Goal: Information Seeking & Learning: Find contact information

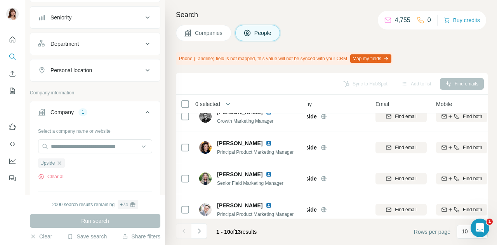
scroll to position [137, 0]
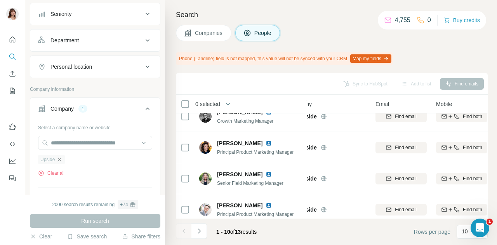
drag, startPoint x: 137, startPoint y: 138, endPoint x: 61, endPoint y: 161, distance: 79.4
click at [61, 161] on icon "button" at bounding box center [59, 159] width 6 height 6
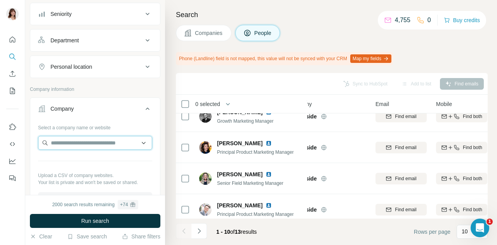
click at [62, 146] on input "text" at bounding box center [95, 143] width 114 height 14
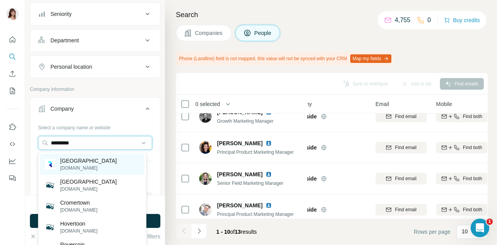
type input "*********"
click at [86, 162] on p "[GEOGRAPHIC_DATA]" at bounding box center [88, 161] width 57 height 8
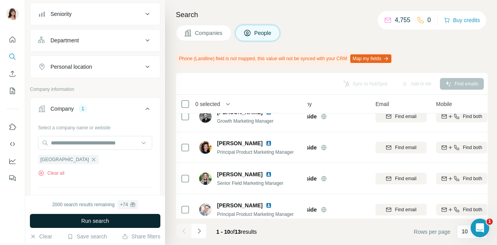
click at [94, 221] on span "Run search" at bounding box center [95, 221] width 28 height 8
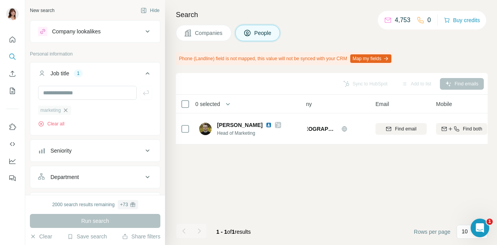
click at [65, 110] on icon "button" at bounding box center [66, 110] width 6 height 6
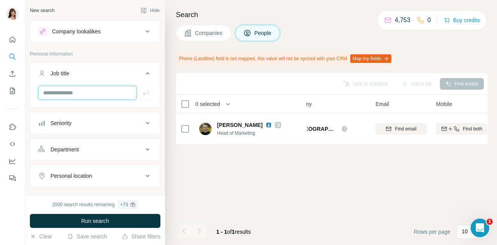
click at [62, 97] on input "text" at bounding box center [87, 93] width 99 height 14
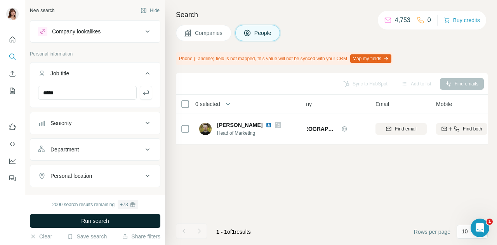
click at [104, 219] on span "Run search" at bounding box center [95, 221] width 28 height 8
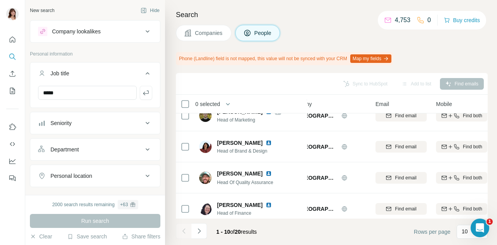
scroll to position [209, 23]
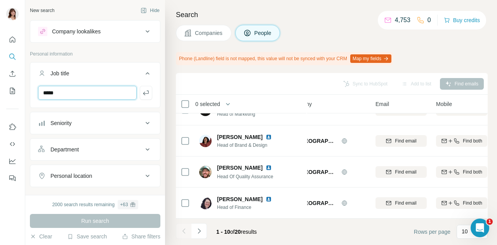
click at [94, 95] on input "*****" at bounding box center [87, 93] width 99 height 14
click at [94, 95] on input "**" at bounding box center [87, 93] width 99 height 14
type input "*"
type input "******"
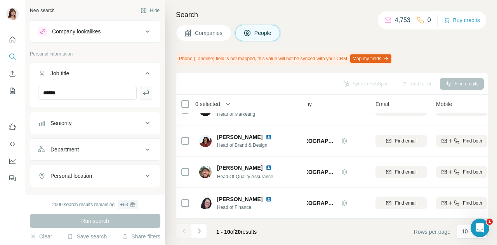
click at [140, 96] on button "button" at bounding box center [146, 93] width 12 height 14
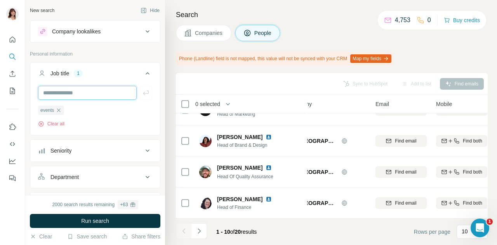
click at [56, 94] on input "text" at bounding box center [87, 93] width 99 height 14
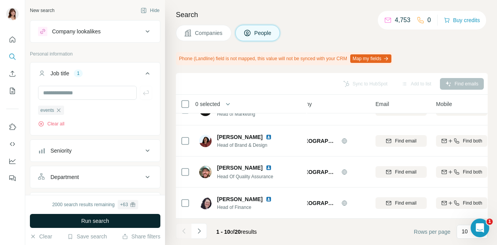
click at [76, 215] on button "Run search" at bounding box center [95, 221] width 130 height 14
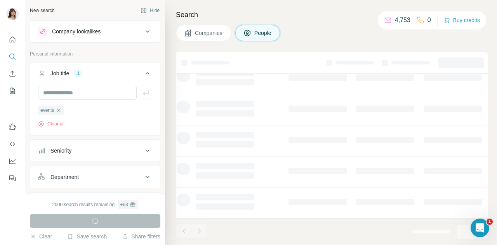
scroll to position [188, 23]
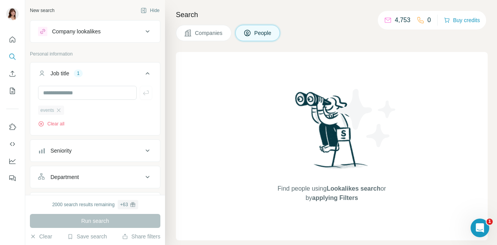
click at [63, 109] on div "events" at bounding box center [51, 110] width 26 height 9
click at [59, 93] on input "text" at bounding box center [87, 93] width 99 height 14
type input "**********"
click at [61, 109] on icon "button" at bounding box center [59, 110] width 6 height 6
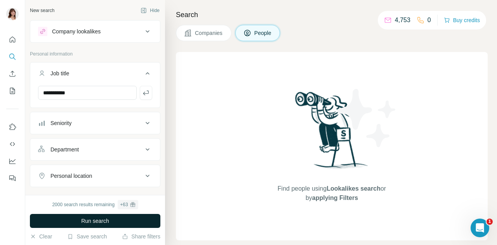
click at [106, 220] on span "Run search" at bounding box center [95, 221] width 28 height 8
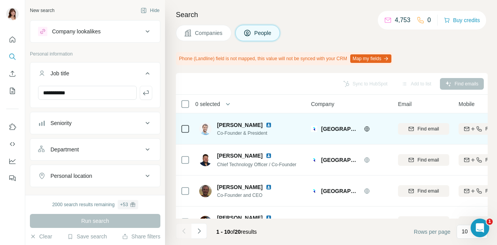
click at [266, 125] on img at bounding box center [269, 125] width 6 height 6
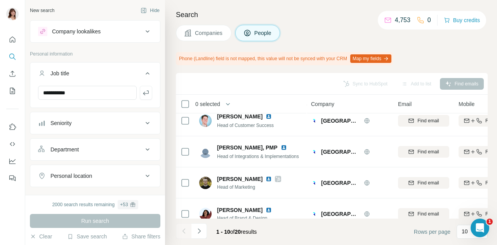
scroll to position [132, 0]
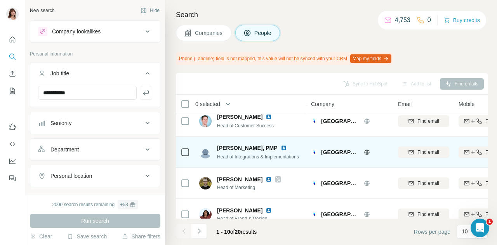
click at [281, 147] on img at bounding box center [284, 148] width 6 height 6
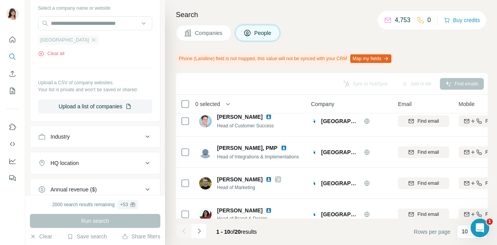
scroll to position [228, 0]
click at [90, 40] on icon "button" at bounding box center [93, 40] width 6 height 6
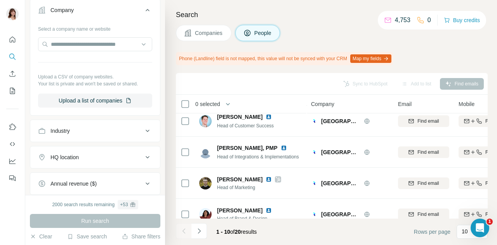
scroll to position [207, 0]
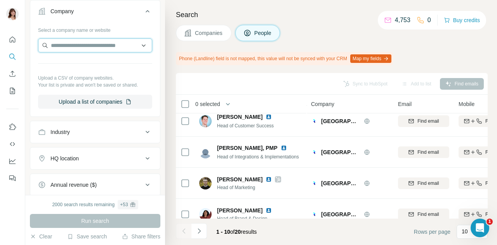
click at [75, 43] on input "text" at bounding box center [95, 45] width 114 height 14
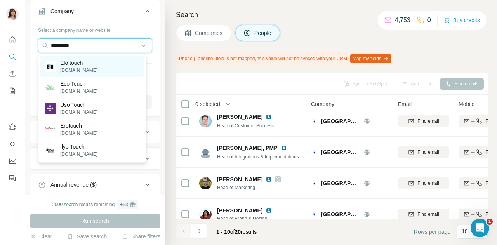
type input "*********"
click at [72, 63] on p "Elo touch" at bounding box center [78, 63] width 37 height 8
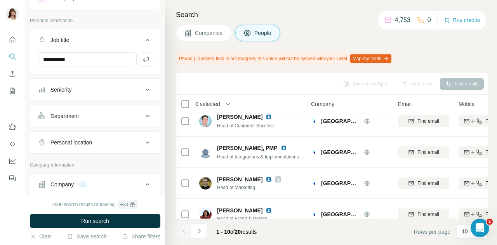
scroll to position [25, 0]
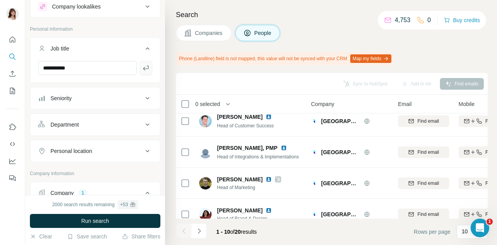
click at [140, 68] on button "button" at bounding box center [146, 68] width 12 height 14
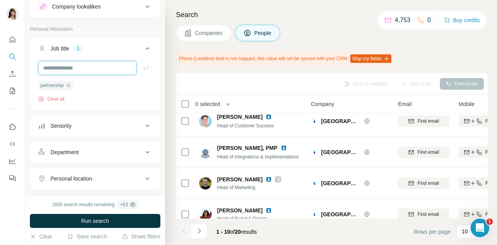
click at [84, 68] on input "text" at bounding box center [87, 68] width 99 height 14
type input "*********"
click at [142, 69] on icon "button" at bounding box center [146, 68] width 8 height 8
click at [83, 68] on input "text" at bounding box center [87, 68] width 99 height 14
type input "*****"
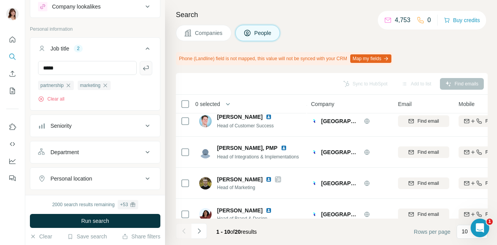
click at [142, 67] on icon "button" at bounding box center [146, 68] width 8 height 8
click at [72, 71] on input "*" at bounding box center [87, 68] width 99 height 14
type input "***"
click at [145, 70] on button "button" at bounding box center [146, 68] width 12 height 14
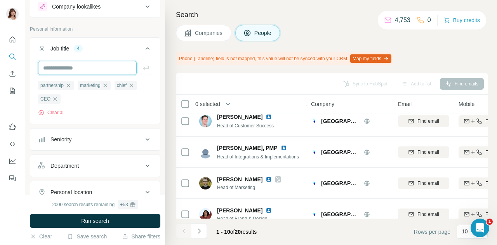
click at [89, 66] on input "text" at bounding box center [87, 68] width 99 height 14
type input "******"
click at [142, 66] on icon "button" at bounding box center [146, 68] width 8 height 8
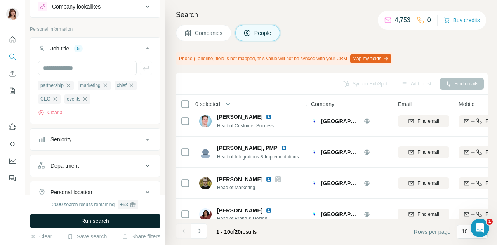
click at [93, 220] on span "Run search" at bounding box center [95, 221] width 28 height 8
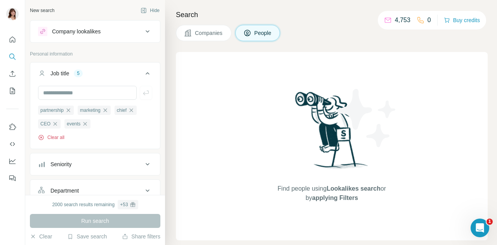
click at [55, 139] on button "Clear all" at bounding box center [51, 137] width 26 height 7
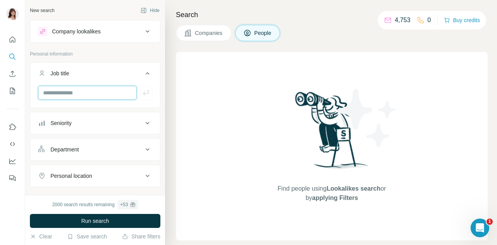
click at [78, 95] on input "text" at bounding box center [87, 93] width 99 height 14
type input "*********"
click at [142, 94] on icon "button" at bounding box center [146, 93] width 8 height 8
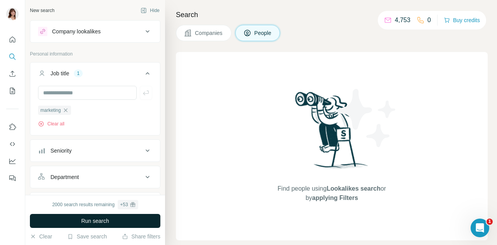
click at [83, 219] on span "Run search" at bounding box center [95, 221] width 28 height 8
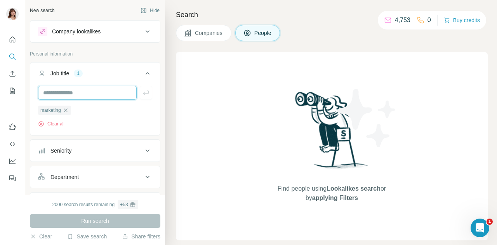
click at [92, 96] on input "text" at bounding box center [87, 93] width 99 height 14
click at [67, 110] on icon "button" at bounding box center [65, 109] width 3 height 3
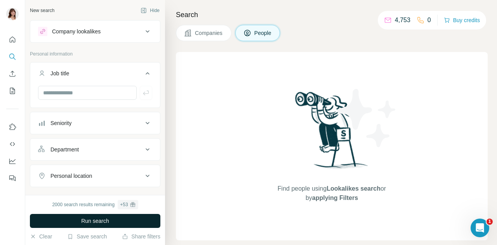
click at [111, 217] on button "Run search" at bounding box center [95, 221] width 130 height 14
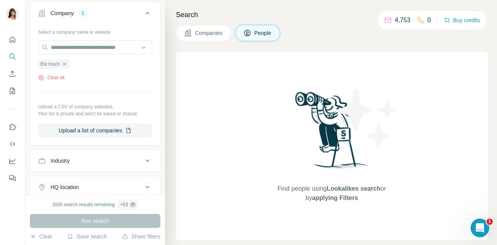
scroll to position [202, 0]
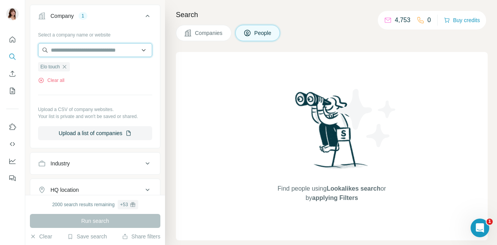
click at [83, 45] on input "text" at bounding box center [95, 50] width 114 height 14
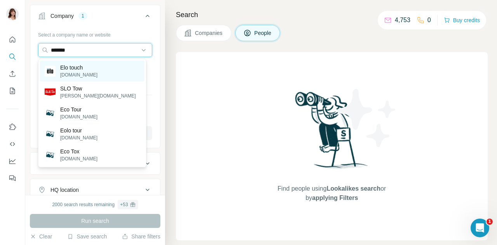
type input "*******"
click at [100, 69] on div "Elo touch [DOMAIN_NAME]" at bounding box center [92, 71] width 104 height 21
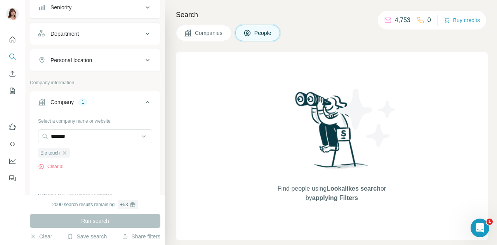
scroll to position [0, 0]
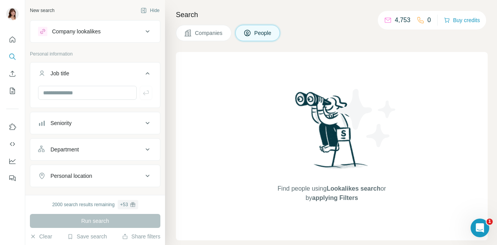
click at [208, 31] on span "Companies" at bounding box center [209, 33] width 28 height 8
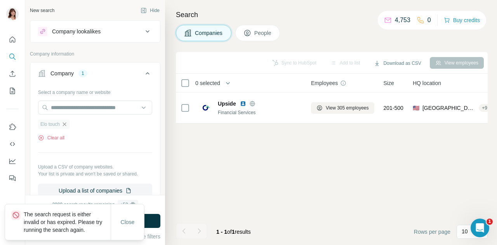
click at [66, 123] on icon "button" at bounding box center [64, 124] width 6 height 6
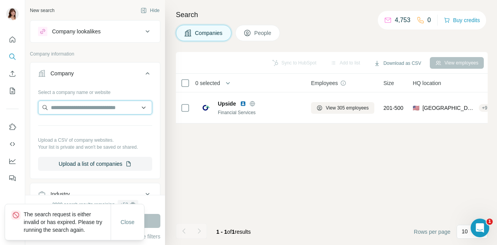
click at [94, 108] on input "text" at bounding box center [95, 108] width 114 height 14
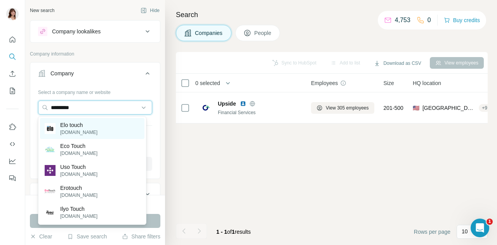
type input "*********"
click at [88, 129] on p "Elo touch" at bounding box center [78, 125] width 37 height 8
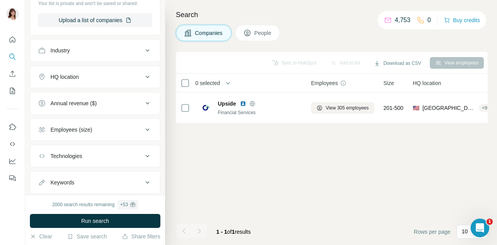
scroll to position [191, 0]
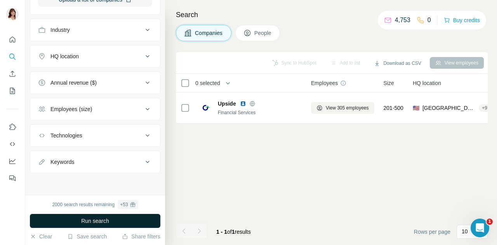
click at [93, 218] on span "Run search" at bounding box center [95, 221] width 28 height 8
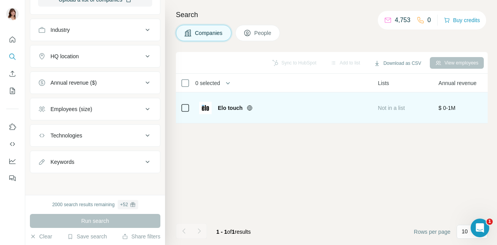
scroll to position [0, 51]
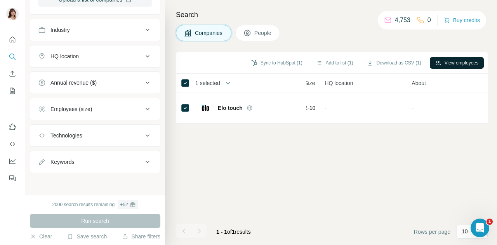
click at [454, 61] on button "View employees" at bounding box center [457, 63] width 54 height 12
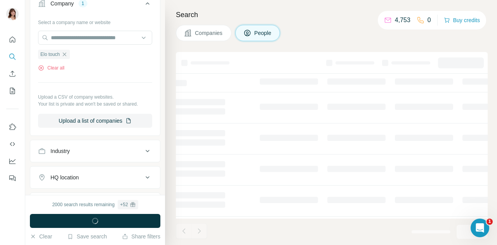
scroll to position [312, 0]
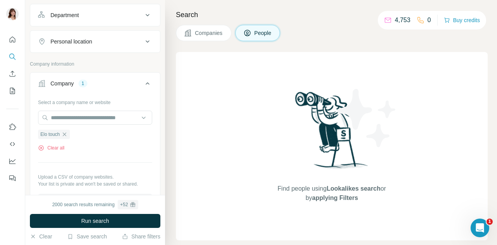
scroll to position [111, 0]
click at [65, 135] on icon "button" at bounding box center [64, 134] width 3 height 3
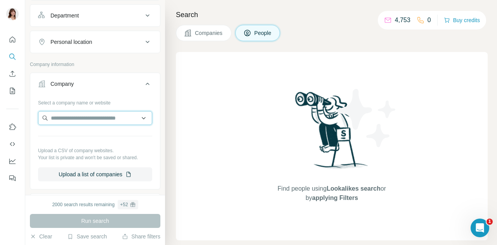
click at [61, 120] on input "text" at bounding box center [95, 118] width 114 height 14
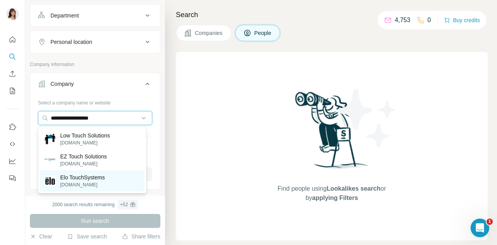
type input "**********"
click at [105, 176] on p "Elo TouchSystems" at bounding box center [82, 178] width 45 height 8
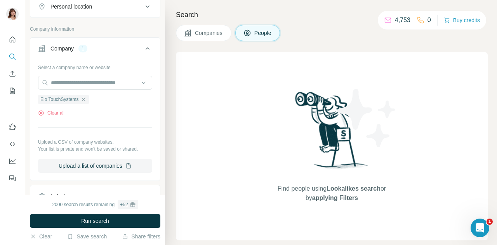
scroll to position [148, 0]
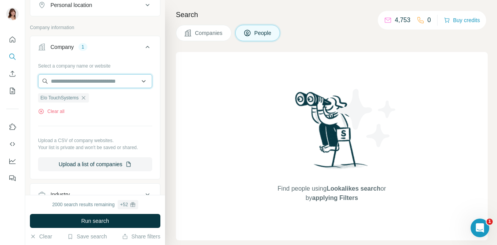
click at [87, 84] on input "text" at bounding box center [95, 81] width 114 height 14
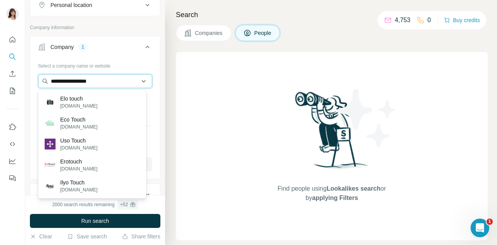
type input "**********"
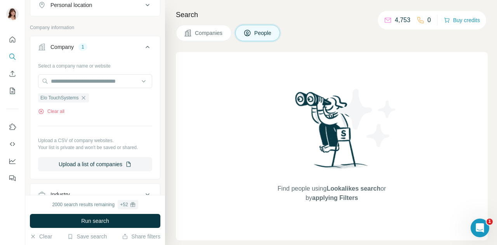
click at [155, 86] on div "New search Hide Company lookalikes Personal information Job title Seniority Dep…" at bounding box center [95, 97] width 140 height 195
paste input "**********"
click at [58, 83] on input "**********" at bounding box center [95, 81] width 114 height 14
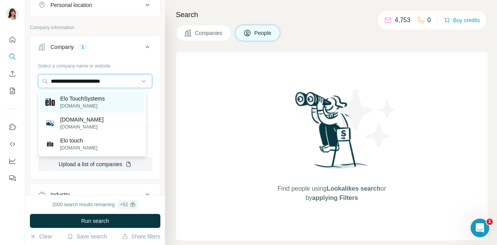
type input "**********"
click at [111, 99] on div "Elo TouchSystems [DOMAIN_NAME]" at bounding box center [92, 102] width 104 height 21
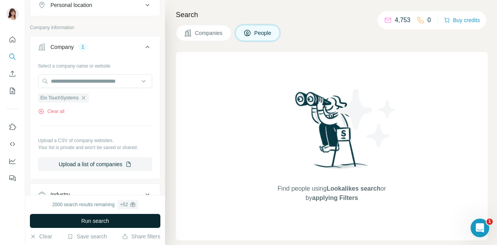
click at [108, 222] on span "Run search" at bounding box center [95, 221] width 28 height 8
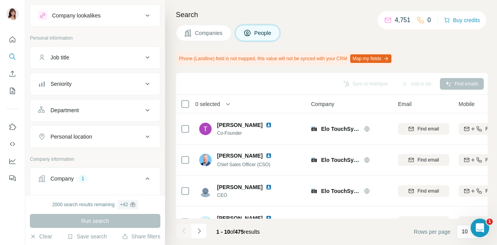
scroll to position [16, 0]
click at [92, 60] on div "Job title" at bounding box center [90, 58] width 105 height 8
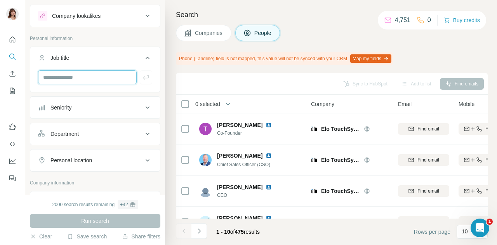
click at [74, 78] on input "text" at bounding box center [87, 77] width 99 height 14
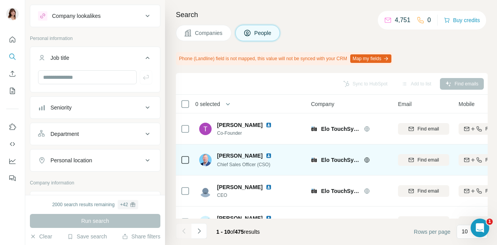
click at [272, 156] on img at bounding box center [269, 156] width 6 height 6
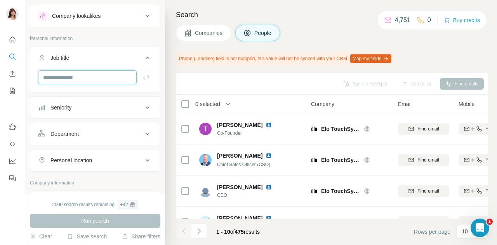
click at [72, 83] on input "text" at bounding box center [87, 77] width 99 height 14
type input "*********"
click at [142, 80] on icon "button" at bounding box center [146, 77] width 8 height 8
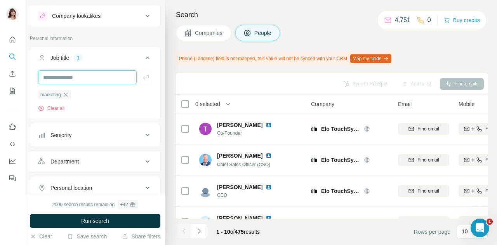
click at [104, 79] on input "text" at bounding box center [87, 77] width 99 height 14
type input "**********"
click at [146, 78] on button "button" at bounding box center [146, 77] width 12 height 14
click at [66, 79] on input "text" at bounding box center [87, 77] width 99 height 14
type input "**********"
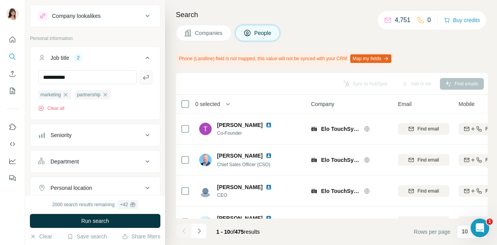
click at [143, 74] on icon "button" at bounding box center [146, 77] width 8 height 8
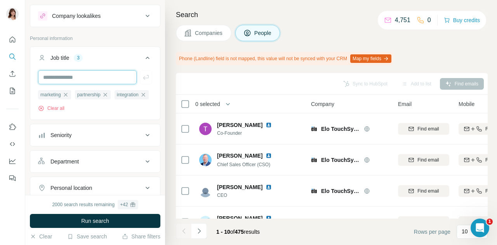
click at [85, 80] on input "text" at bounding box center [87, 77] width 99 height 14
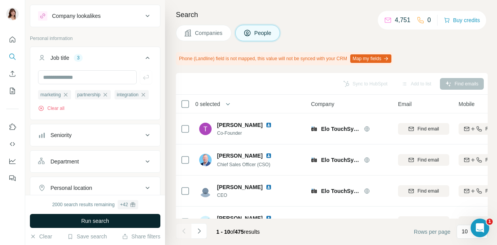
click at [81, 224] on span "Run search" at bounding box center [95, 221] width 28 height 8
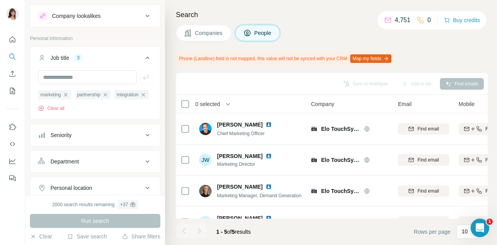
drag, startPoint x: 251, startPoint y: 123, endPoint x: 248, endPoint y: 111, distance: 12.4
click at [248, 111] on th "0 selected" at bounding box center [238, 104] width 124 height 19
drag, startPoint x: 252, startPoint y: 124, endPoint x: 250, endPoint y: 99, distance: 25.3
click at [250, 99] on th "0 selected" at bounding box center [238, 104] width 124 height 19
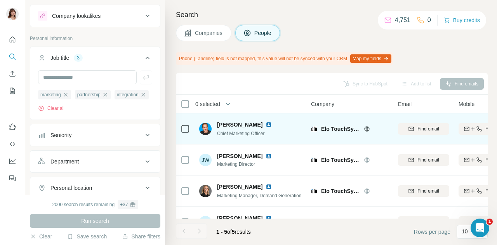
click at [266, 125] on img at bounding box center [269, 125] width 6 height 6
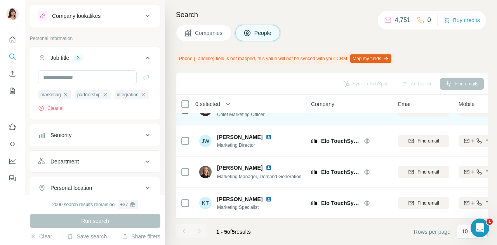
scroll to position [25, 0]
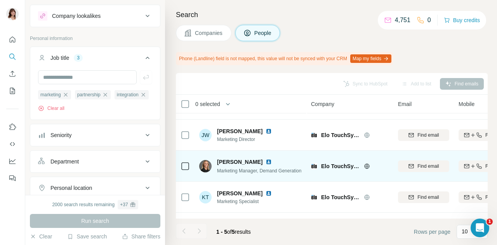
click at [272, 162] on img at bounding box center [269, 162] width 6 height 6
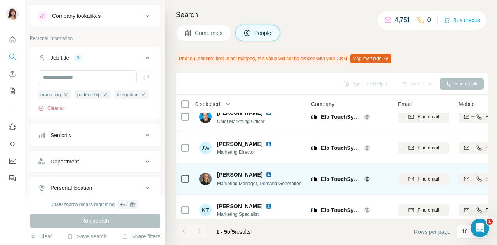
scroll to position [16, 0]
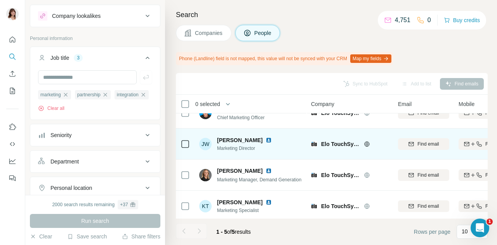
click at [266, 138] on img at bounding box center [269, 140] width 6 height 6
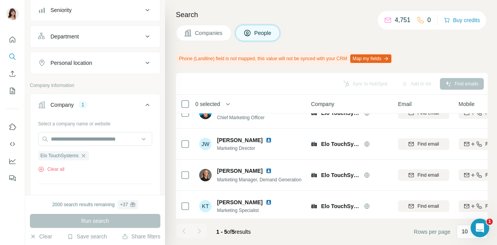
scroll to position [141, 0]
click at [85, 158] on icon "button" at bounding box center [83, 155] width 6 height 6
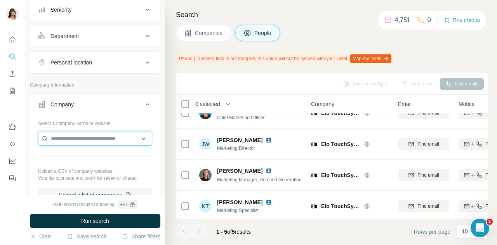
click at [69, 146] on input "text" at bounding box center [95, 139] width 114 height 14
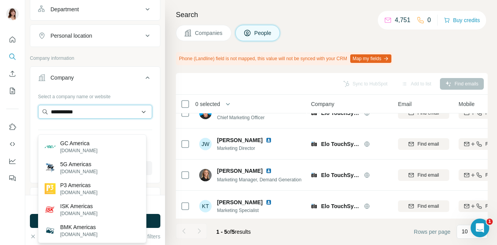
scroll to position [167, 0]
type input "**********"
click at [108, 119] on input "**********" at bounding box center [95, 112] width 114 height 14
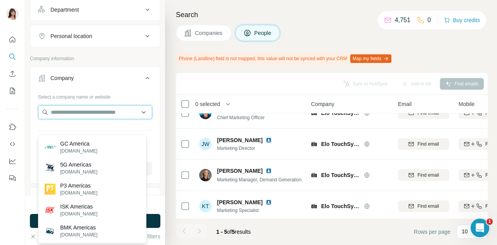
paste input "**********"
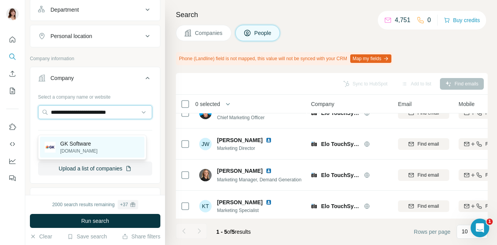
type input "**********"
click at [80, 144] on p "GK Software" at bounding box center [78, 144] width 37 height 8
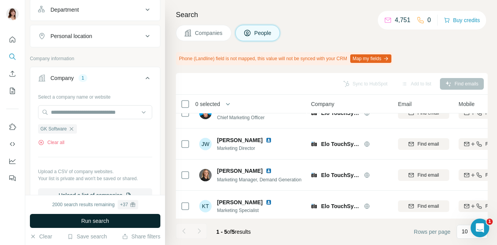
click at [95, 219] on span "Run search" at bounding box center [95, 221] width 28 height 8
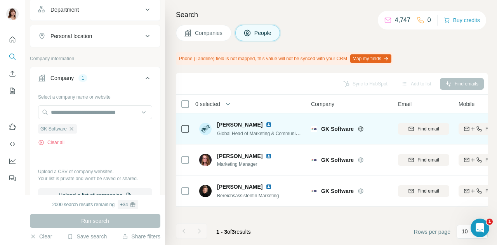
click at [266, 125] on img at bounding box center [269, 125] width 6 height 6
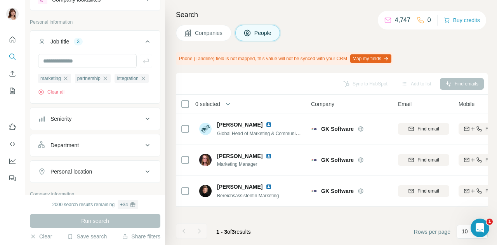
scroll to position [8, 0]
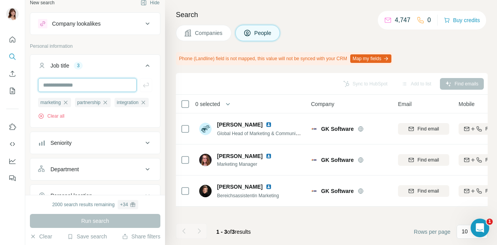
click at [91, 85] on input "text" at bounding box center [87, 85] width 99 height 14
type input "*****"
click at [142, 88] on icon "button" at bounding box center [146, 85] width 8 height 8
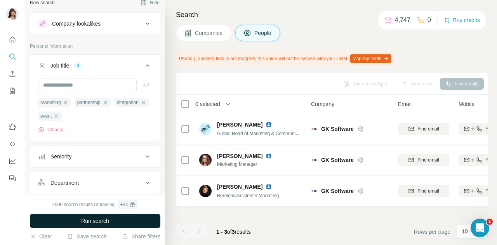
click at [96, 222] on span "Run search" at bounding box center [95, 221] width 28 height 8
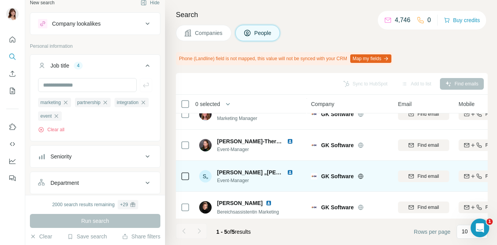
scroll to position [54, 0]
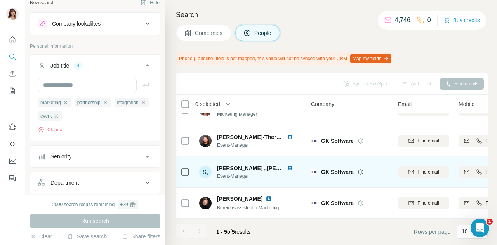
click at [290, 165] on img at bounding box center [290, 168] width 6 height 6
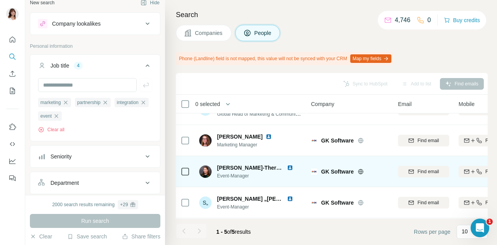
scroll to position [19, 0]
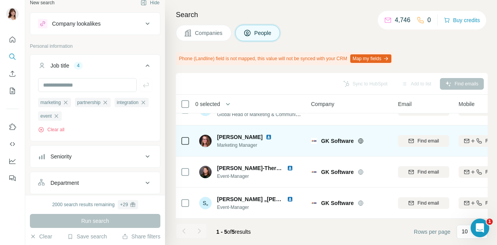
click at [266, 136] on img at bounding box center [269, 137] width 6 height 6
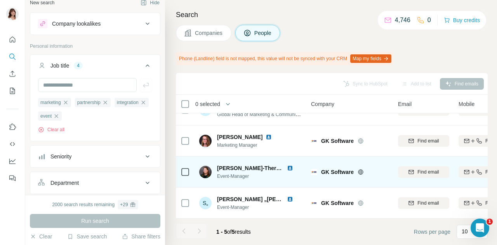
click at [289, 167] on img at bounding box center [290, 168] width 6 height 6
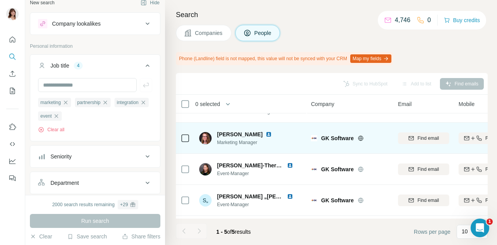
scroll to position [22, 0]
click at [266, 134] on img at bounding box center [269, 134] width 6 height 6
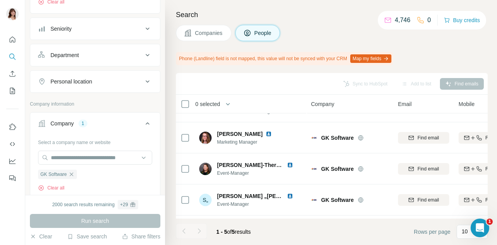
scroll to position [136, 0]
click at [75, 173] on icon "button" at bounding box center [71, 173] width 6 height 6
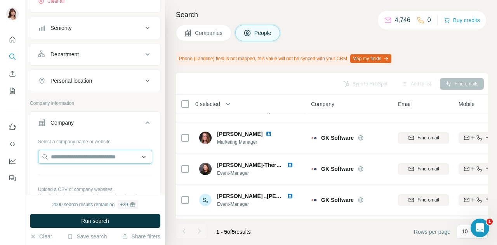
click at [69, 162] on input "text" at bounding box center [95, 157] width 114 height 14
paste input "**********"
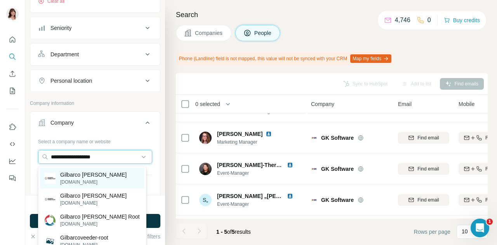
type input "**********"
click at [92, 178] on p "Gilbarco [PERSON_NAME]" at bounding box center [93, 175] width 66 height 8
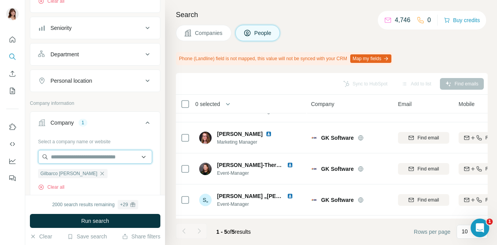
click at [108, 155] on input "text" at bounding box center [95, 157] width 114 height 14
paste input "**********"
type input "**********"
click at [150, 150] on div "Select a company name or website Gilbarco [PERSON_NAME] Clear all Upload a CSV …" at bounding box center [95, 194] width 130 height 118
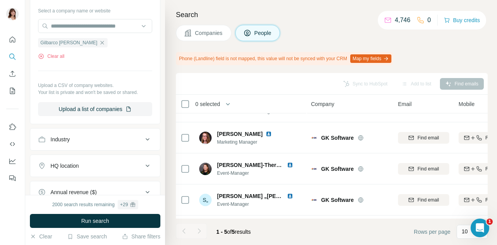
scroll to position [268, 0]
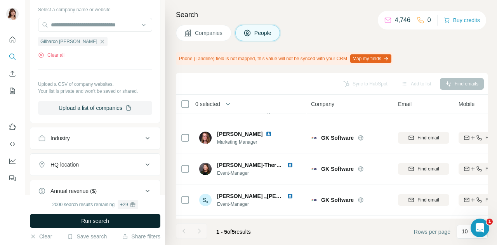
click at [119, 220] on button "Run search" at bounding box center [95, 221] width 130 height 14
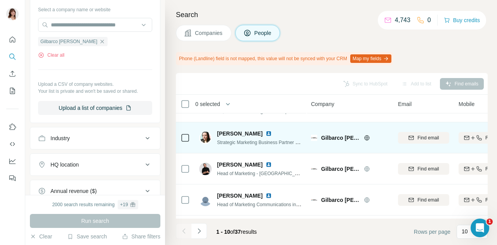
click at [266, 133] on img at bounding box center [269, 133] width 6 height 6
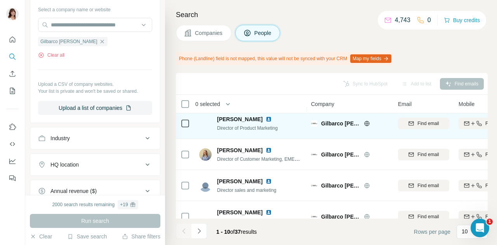
scroll to position [157, 0]
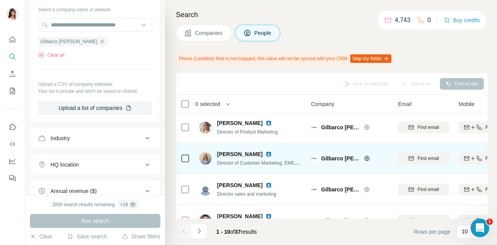
click at [266, 155] on img at bounding box center [269, 154] width 6 height 6
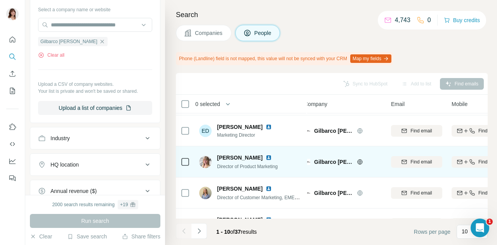
scroll to position [122, 7]
click at [266, 158] on img at bounding box center [269, 158] width 6 height 6
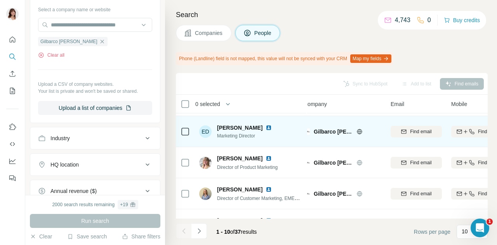
click at [266, 126] on img at bounding box center [269, 128] width 6 height 6
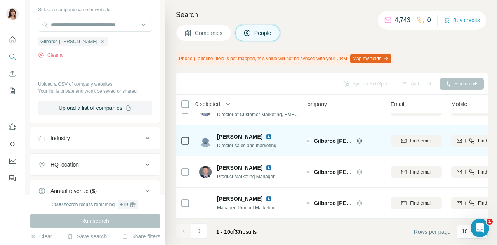
scroll to position [0, 7]
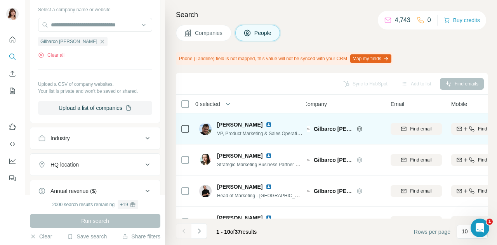
click at [266, 124] on img at bounding box center [269, 125] width 6 height 6
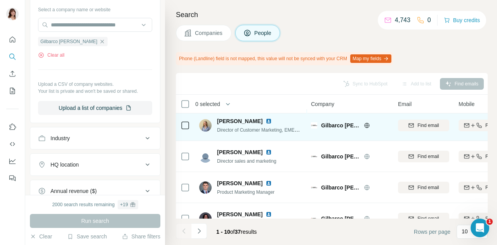
scroll to position [209, 0]
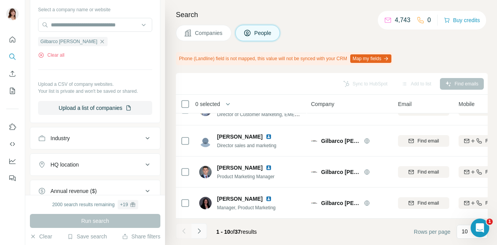
click at [205, 232] on button "Navigate to next page" at bounding box center [199, 231] width 16 height 16
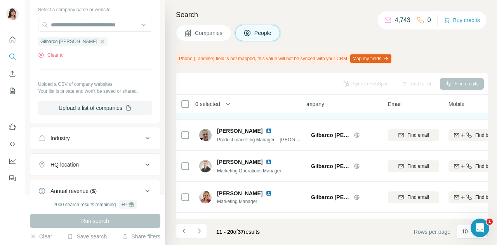
scroll to position [56, 10]
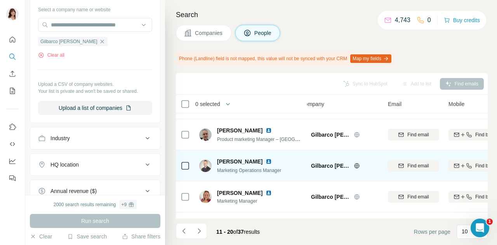
drag, startPoint x: 267, startPoint y: 160, endPoint x: 299, endPoint y: 170, distance: 33.4
click at [299, 170] on div "[PERSON_NAME] Marketing Operations Manager" at bounding box center [250, 165] width 103 height 21
click at [268, 161] on img at bounding box center [269, 161] width 6 height 6
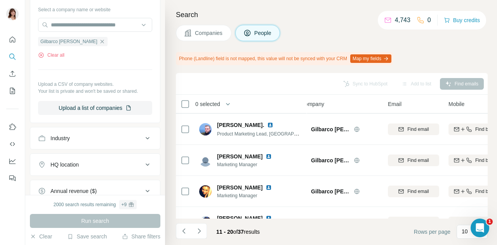
scroll to position [209, 10]
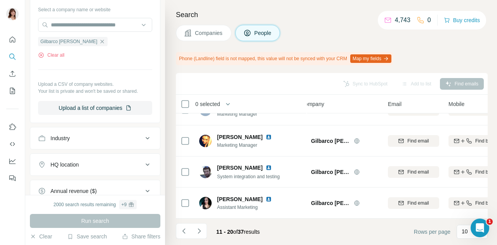
click at [207, 231] on div "11 - 20 of 37 results" at bounding box center [221, 231] width 90 height 17
click at [206, 231] on button "Navigate to next page" at bounding box center [199, 231] width 16 height 16
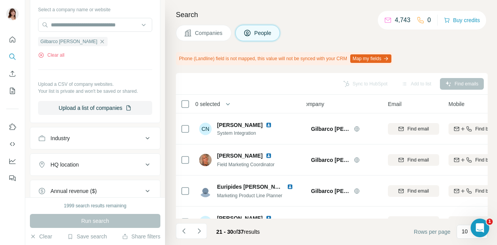
scroll to position [0, 10]
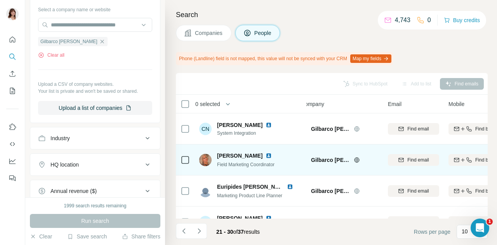
click at [266, 155] on img at bounding box center [269, 156] width 6 height 6
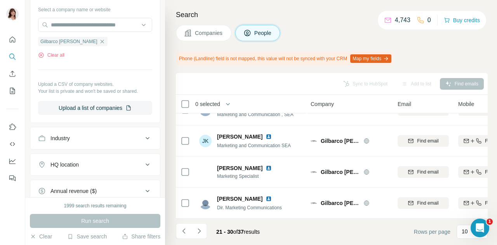
scroll to position [209, 0]
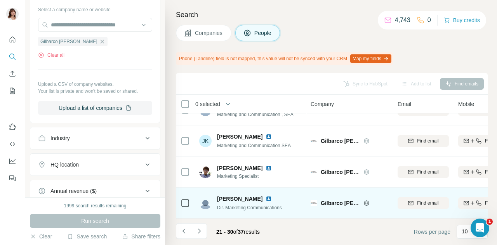
click at [266, 196] on img at bounding box center [269, 199] width 6 height 6
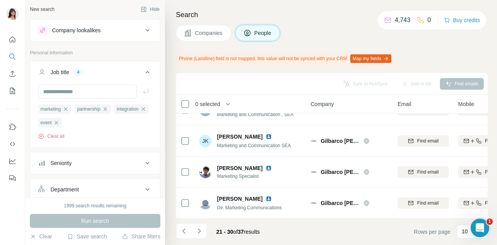
scroll to position [0, 0]
click at [66, 110] on icon "button" at bounding box center [65, 109] width 3 height 3
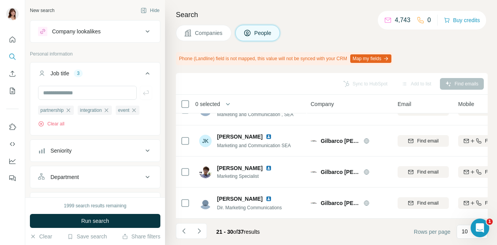
click at [66, 110] on div "partnership" at bounding box center [56, 110] width 36 height 9
click at [71, 111] on icon "button" at bounding box center [68, 110] width 6 height 6
click at [68, 111] on icon "button" at bounding box center [67, 110] width 6 height 6
click at [57, 110] on icon "button" at bounding box center [56, 110] width 6 height 6
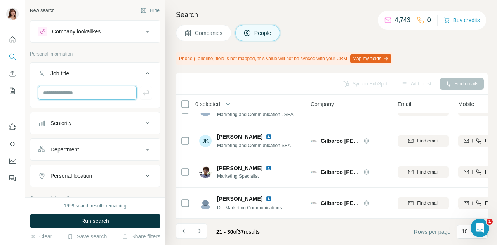
click at [66, 90] on input "text" at bounding box center [87, 93] width 99 height 14
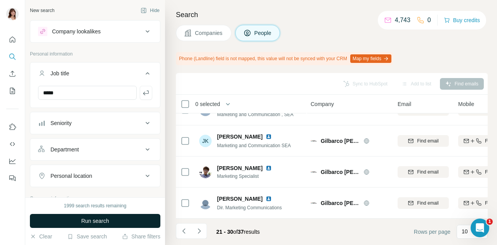
click at [107, 220] on span "Run search" at bounding box center [95, 221] width 28 height 8
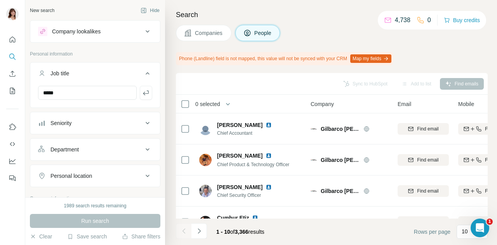
scroll to position [0, 0]
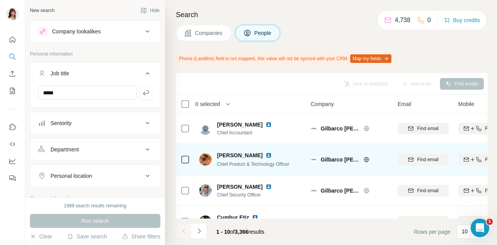
click at [266, 154] on img at bounding box center [269, 155] width 6 height 6
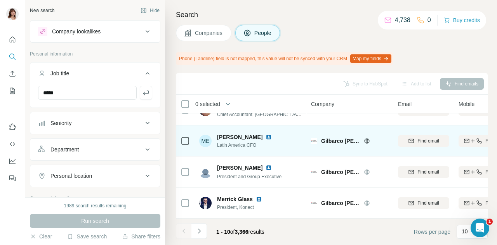
scroll to position [209, 0]
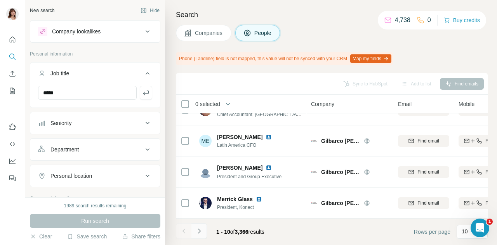
click at [199, 231] on icon "Navigate to next page" at bounding box center [199, 231] width 8 height 8
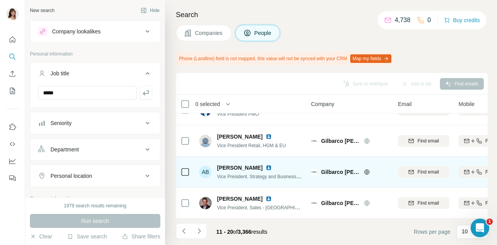
click at [268, 165] on img at bounding box center [269, 168] width 6 height 6
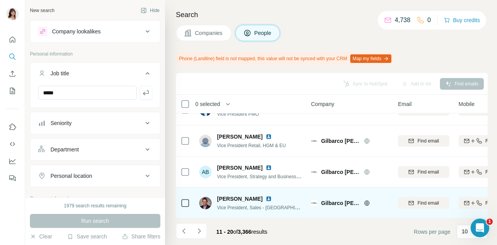
click at [266, 196] on img at bounding box center [269, 199] width 6 height 6
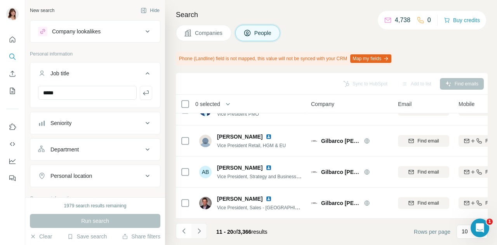
click at [203, 231] on button "Navigate to next page" at bounding box center [199, 231] width 16 height 16
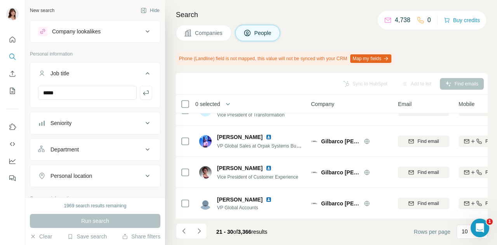
scroll to position [0, 0]
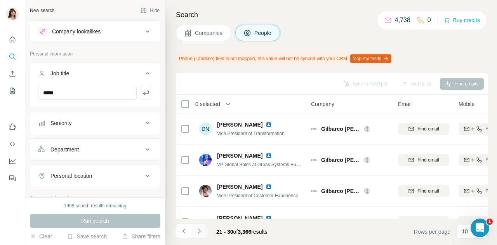
click at [196, 229] on icon "Navigate to next page" at bounding box center [199, 231] width 8 height 8
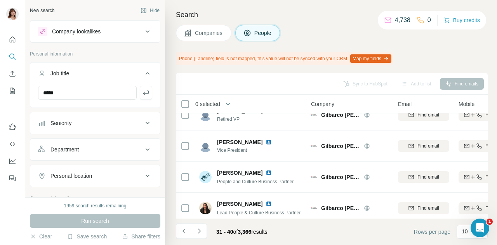
scroll to position [209, 0]
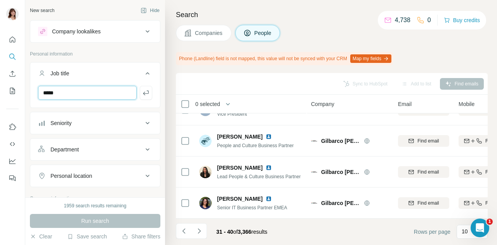
click at [81, 96] on input "*****" at bounding box center [87, 93] width 99 height 14
type input "**********"
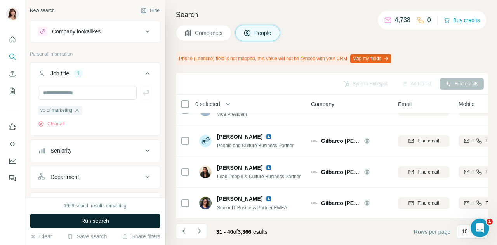
click at [86, 219] on span "Run search" at bounding box center [95, 221] width 28 height 8
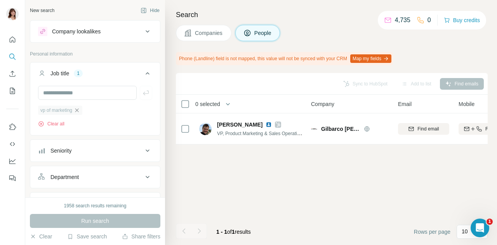
click at [80, 110] on icon "button" at bounding box center [77, 110] width 6 height 6
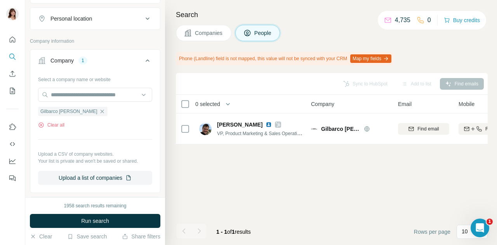
scroll to position [162, 0]
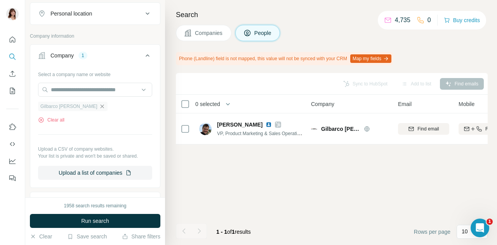
click at [99, 106] on icon "button" at bounding box center [102, 106] width 6 height 6
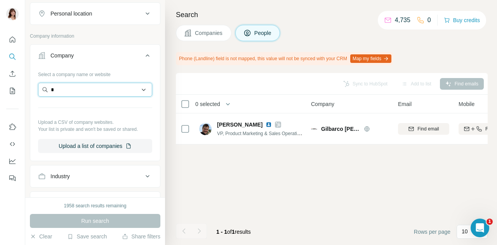
click at [71, 89] on input "*" at bounding box center [95, 90] width 114 height 14
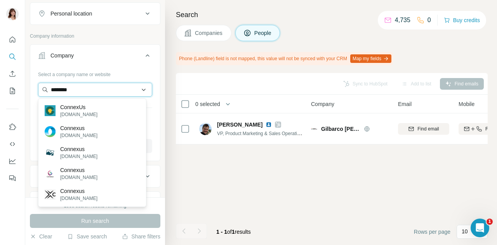
click at [101, 85] on input "********" at bounding box center [95, 90] width 114 height 14
paste input "**********"
click at [101, 85] on input "********" at bounding box center [95, 90] width 114 height 14
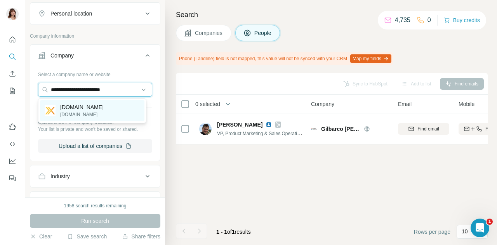
type input "**********"
click at [106, 111] on div "[DOMAIN_NAME] [DOMAIN_NAME]" at bounding box center [92, 110] width 104 height 21
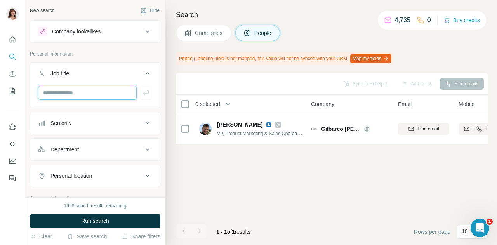
click at [65, 96] on input "text" at bounding box center [87, 93] width 99 height 14
type input "*********"
click at [142, 96] on icon "button" at bounding box center [146, 93] width 8 height 8
click at [83, 96] on input "text" at bounding box center [87, 93] width 99 height 14
type input "**********"
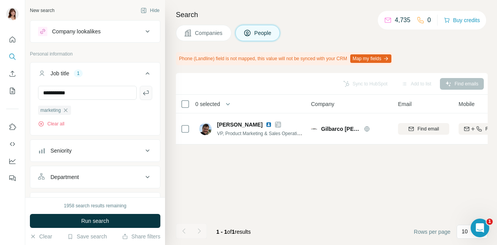
click at [140, 97] on button "button" at bounding box center [146, 93] width 12 height 14
click at [90, 92] on input "text" at bounding box center [87, 93] width 99 height 14
type input "*****"
click at [143, 94] on icon "button" at bounding box center [146, 92] width 6 height 5
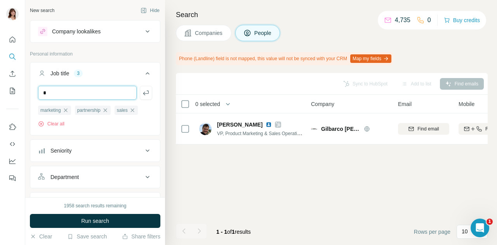
click at [96, 92] on input "*" at bounding box center [87, 93] width 99 height 14
type input "*****"
click at [148, 96] on div "***** marketing partnership sales Clear all" at bounding box center [95, 110] width 130 height 48
click at [142, 94] on icon "button" at bounding box center [146, 93] width 8 height 8
click at [87, 96] on input "text" at bounding box center [87, 93] width 99 height 14
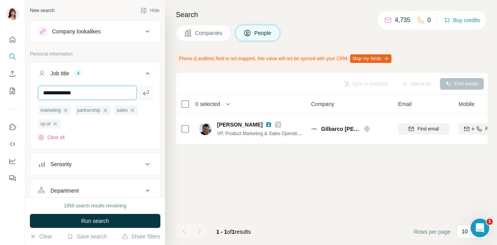
type input "**********"
click at [142, 95] on icon "button" at bounding box center [146, 93] width 8 height 8
click at [104, 96] on input "text" at bounding box center [87, 93] width 99 height 14
type input "*******"
click at [142, 91] on icon "button" at bounding box center [146, 93] width 8 height 8
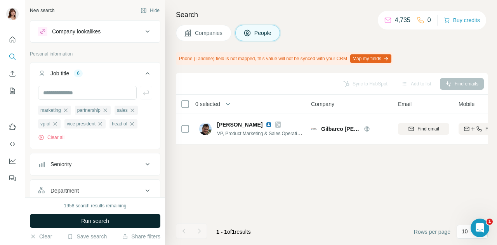
click at [114, 220] on button "Run search" at bounding box center [95, 221] width 130 height 14
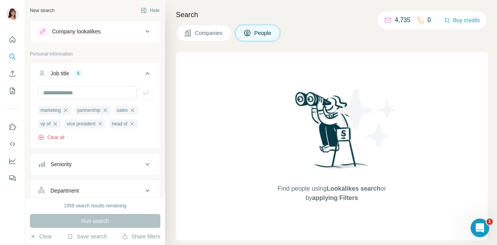
click at [62, 137] on button "Clear all" at bounding box center [51, 137] width 26 height 7
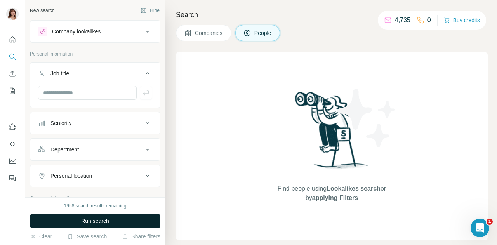
click at [129, 217] on button "Run search" at bounding box center [95, 221] width 130 height 14
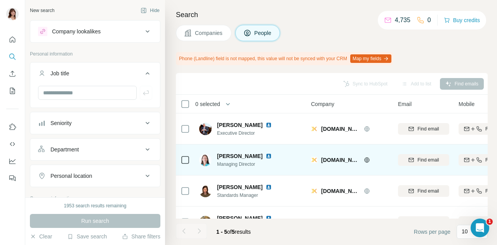
click at [266, 156] on img at bounding box center [269, 156] width 6 height 6
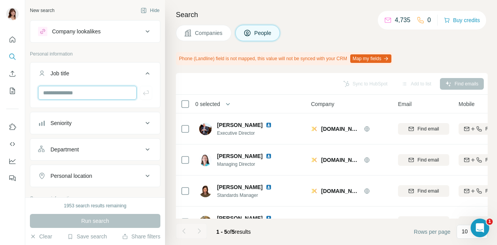
click at [92, 94] on input "text" at bounding box center [87, 93] width 99 height 14
type input "**********"
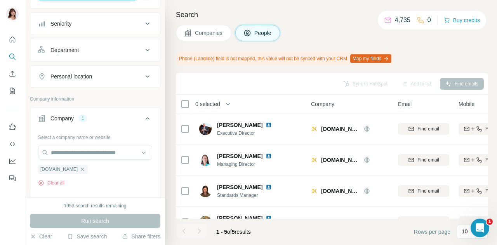
scroll to position [139, 0]
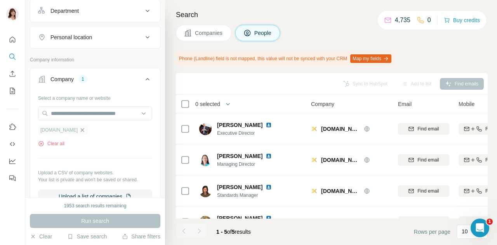
click at [79, 132] on icon "button" at bounding box center [82, 130] width 6 height 6
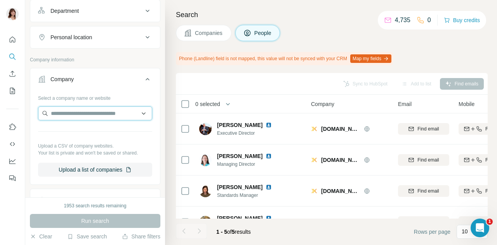
click at [66, 114] on input "text" at bounding box center [95, 113] width 114 height 14
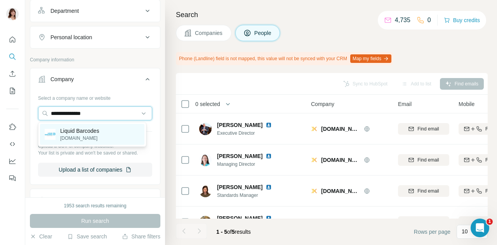
type input "**********"
click at [83, 130] on p "Liquid Barcodes" at bounding box center [79, 131] width 39 height 8
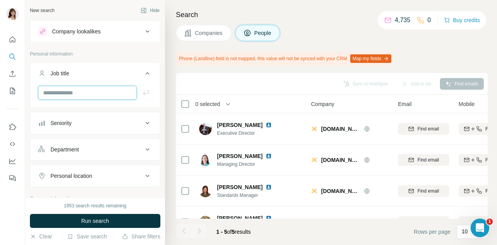
click at [89, 90] on input "text" at bounding box center [87, 93] width 99 height 14
type input "*********"
click at [142, 90] on icon "button" at bounding box center [146, 93] width 8 height 8
click at [81, 92] on input "**" at bounding box center [87, 93] width 99 height 14
type input "*****"
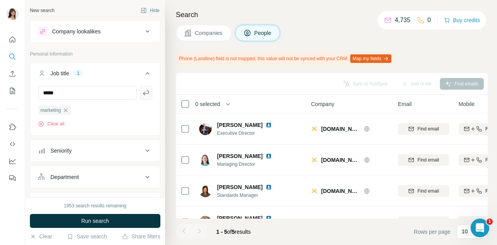
click at [143, 93] on icon "button" at bounding box center [146, 92] width 6 height 5
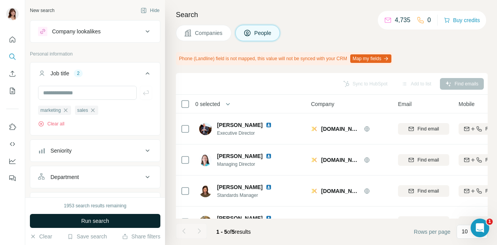
click at [92, 220] on span "Run search" at bounding box center [95, 221] width 28 height 8
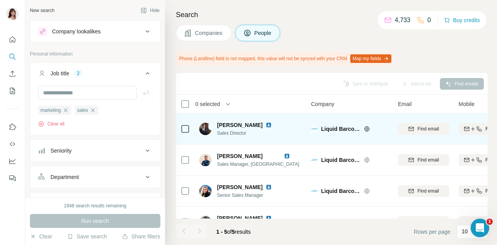
click at [266, 125] on img at bounding box center [269, 125] width 6 height 6
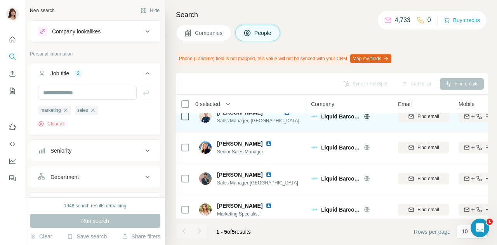
scroll to position [54, 0]
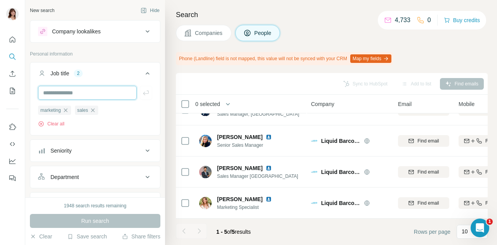
click at [87, 93] on input "text" at bounding box center [87, 93] width 99 height 14
type input "*****"
click at [142, 90] on icon "button" at bounding box center [146, 93] width 8 height 8
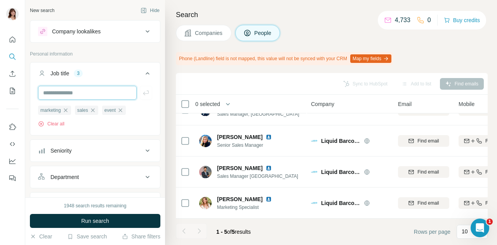
click at [81, 90] on input "text" at bounding box center [87, 93] width 99 height 14
type input "**********"
click at [143, 95] on icon "button" at bounding box center [146, 92] width 6 height 5
click at [91, 94] on input "text" at bounding box center [87, 93] width 99 height 14
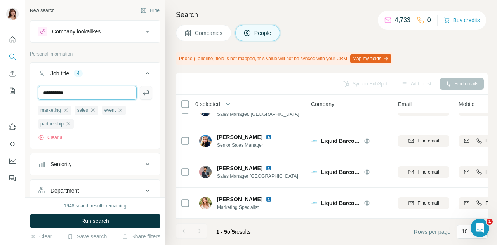
type input "**********"
click at [143, 92] on icon "button" at bounding box center [146, 92] width 6 height 5
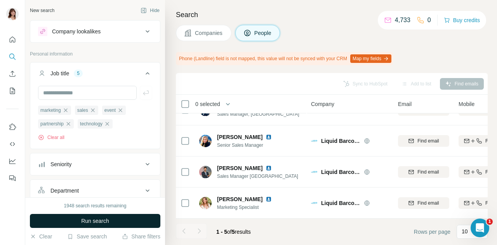
click at [92, 225] on button "Run search" at bounding box center [95, 221] width 130 height 14
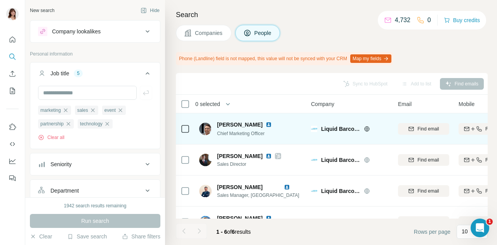
click at [272, 124] on img at bounding box center [269, 125] width 6 height 6
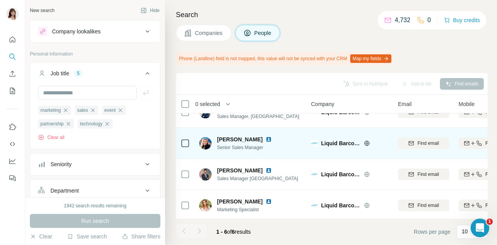
scroll to position [85, 0]
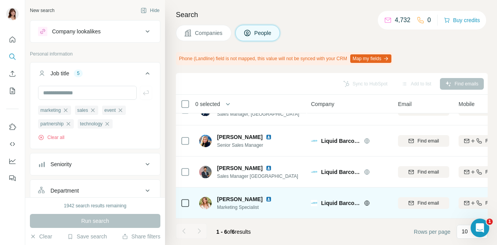
click at [266, 196] on img at bounding box center [269, 199] width 6 height 6
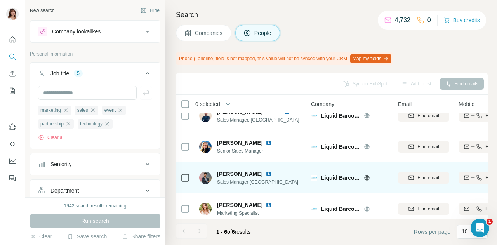
scroll to position [73, 0]
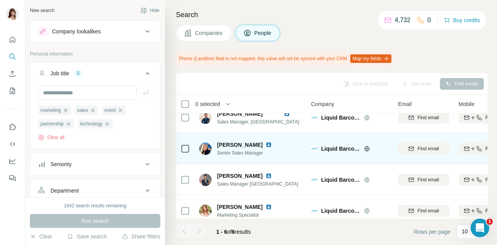
click at [266, 145] on img at bounding box center [269, 145] width 6 height 6
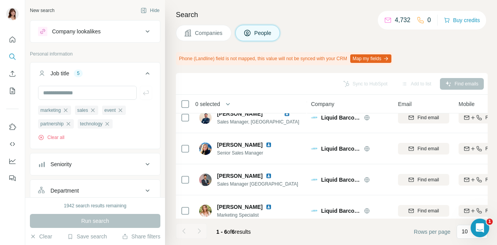
scroll to position [142, 0]
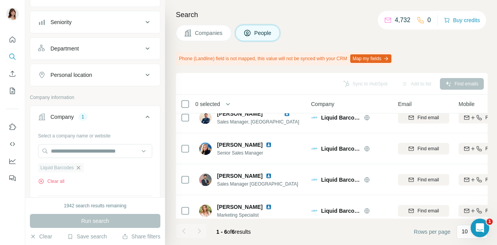
click at [82, 166] on icon "button" at bounding box center [78, 168] width 6 height 6
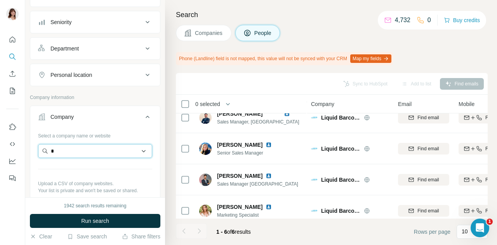
click at [70, 153] on input "*" at bounding box center [95, 151] width 114 height 14
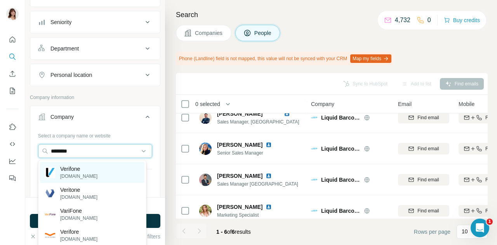
type input "********"
click at [98, 170] on div "Verifone [DOMAIN_NAME]" at bounding box center [92, 172] width 104 height 21
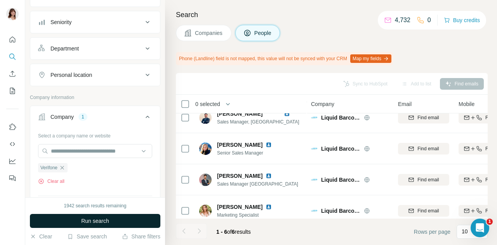
click at [111, 217] on button "Run search" at bounding box center [95, 221] width 130 height 14
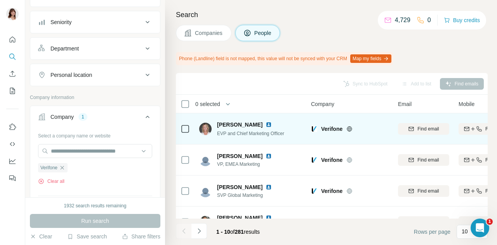
click at [266, 127] on img at bounding box center [269, 125] width 6 height 6
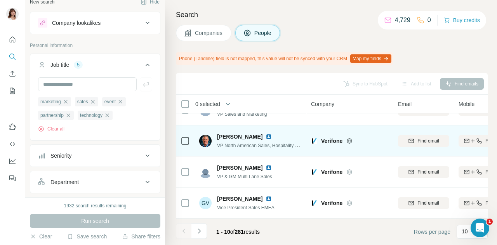
scroll to position [207, 0]
click at [266, 136] on img at bounding box center [269, 137] width 6 height 6
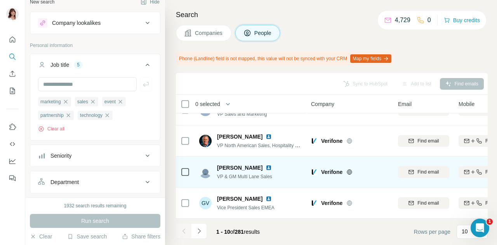
scroll to position [209, 0]
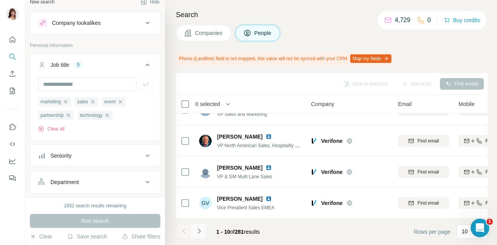
click at [202, 228] on icon "Navigate to next page" at bounding box center [199, 231] width 8 height 8
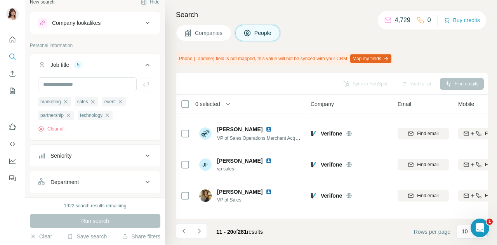
scroll to position [209, 0]
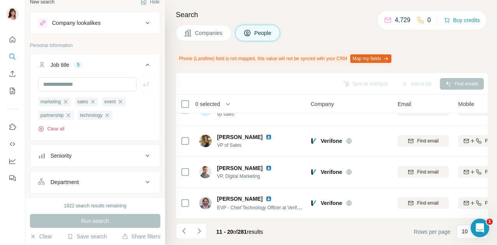
click at [54, 129] on button "Clear all" at bounding box center [51, 128] width 26 height 7
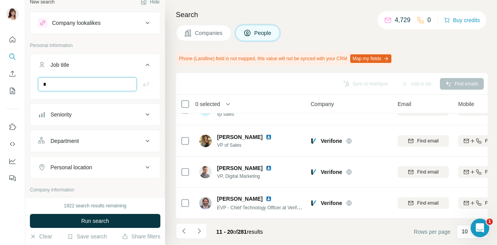
click at [61, 86] on input "*" at bounding box center [87, 84] width 99 height 14
type input "*****"
click at [143, 85] on icon "button" at bounding box center [146, 84] width 6 height 5
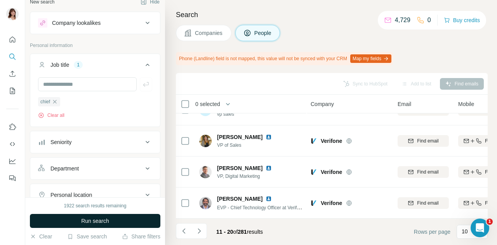
click at [89, 221] on span "Run search" at bounding box center [95, 221] width 28 height 8
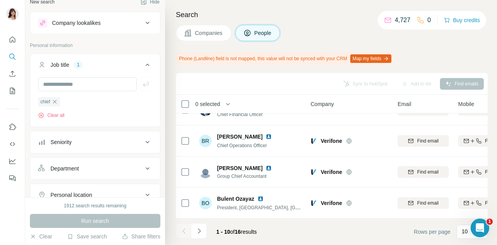
scroll to position [0, 0]
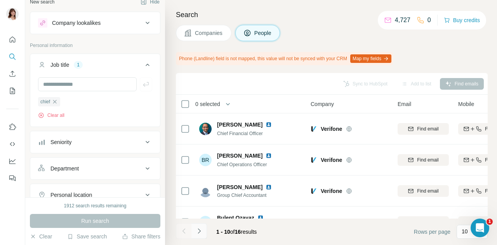
click at [201, 230] on icon "Navigate to next page" at bounding box center [199, 231] width 8 height 8
click at [187, 229] on icon "Navigate to previous page" at bounding box center [184, 231] width 8 height 8
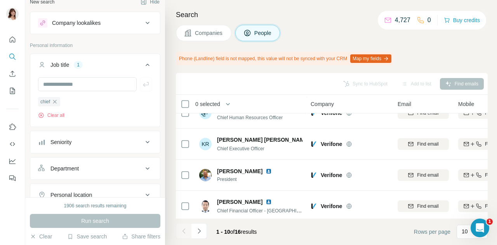
scroll to position [209, 0]
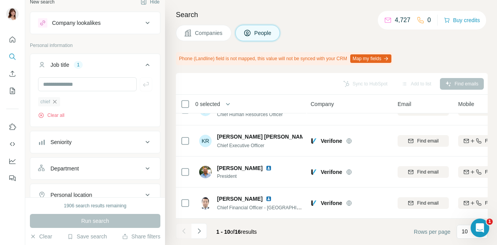
click at [57, 102] on icon "button" at bounding box center [55, 102] width 6 height 6
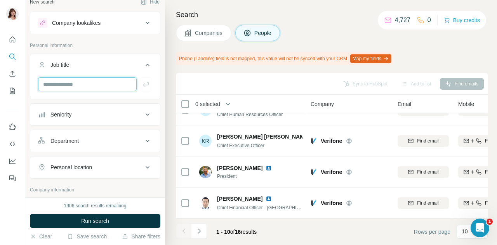
click at [60, 84] on input "text" at bounding box center [87, 84] width 99 height 14
type input "**********"
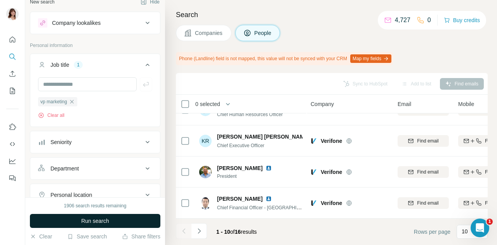
click at [104, 221] on span "Run search" at bounding box center [95, 221] width 28 height 8
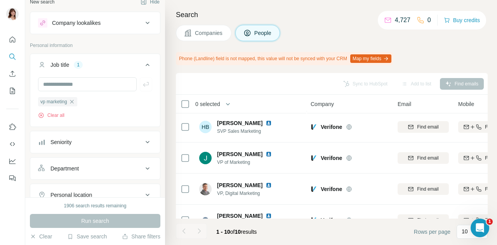
scroll to position [209, 0]
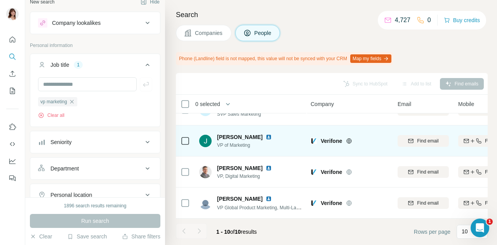
click at [266, 134] on img at bounding box center [269, 137] width 6 height 6
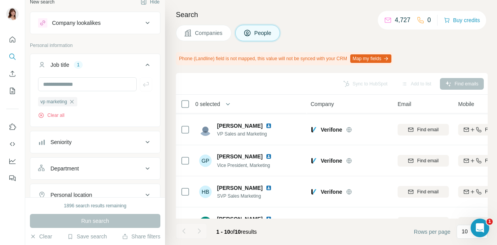
scroll to position [123, 0]
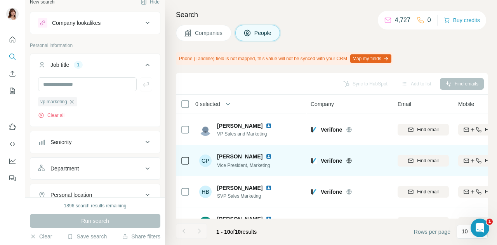
click at [271, 154] on img at bounding box center [269, 156] width 6 height 6
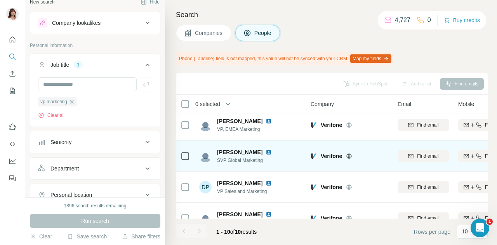
scroll to position [35, 0]
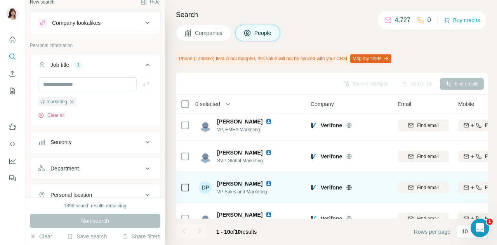
click at [266, 184] on img at bounding box center [269, 184] width 6 height 6
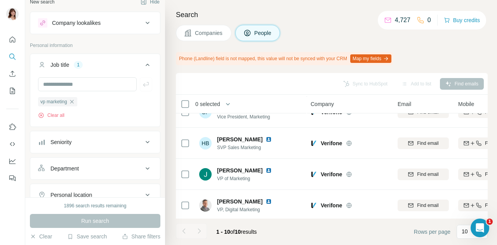
scroll to position [209, 0]
